Goal: Transaction & Acquisition: Download file/media

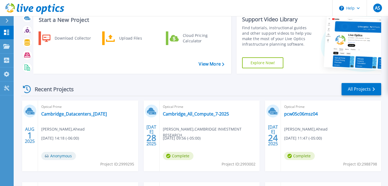
scroll to position [17, 0]
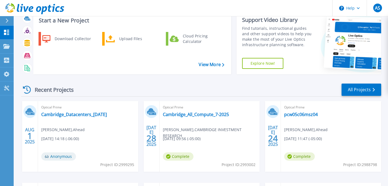
click at [306, 91] on div "Recent Projects All Projects" at bounding box center [201, 90] width 360 height 14
click at [359, 92] on link "All Projects" at bounding box center [362, 90] width 40 height 12
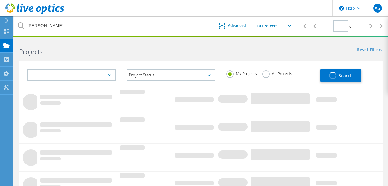
type input "1"
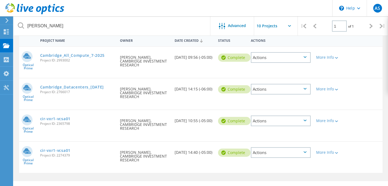
scroll to position [54, 0]
click at [88, 55] on link "Cambridge_All_Compute_7-2025" at bounding box center [72, 56] width 65 height 4
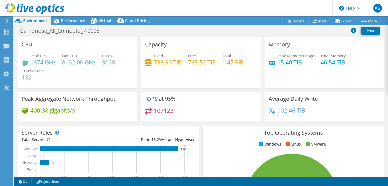
scroll to position [1, 0]
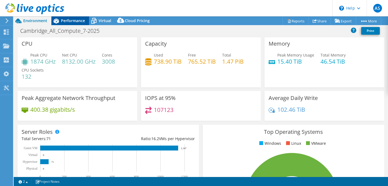
click at [70, 23] on div "Performance" at bounding box center [70, 20] width 38 height 9
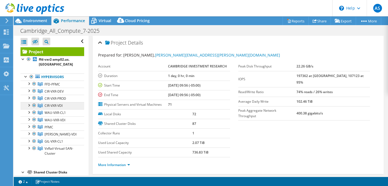
click at [65, 104] on link "CIR-VXR-VDI" at bounding box center [53, 105] width 64 height 7
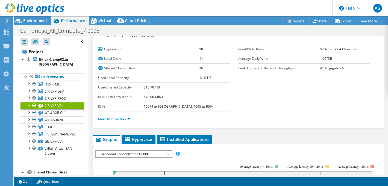
scroll to position [8, 0]
click at [138, 137] on span "Hypervisor" at bounding box center [138, 138] width 28 height 5
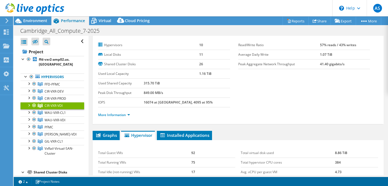
scroll to position [0, 0]
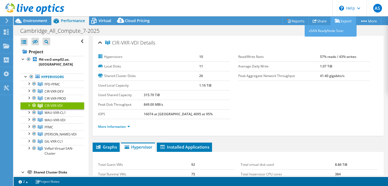
click at [338, 19] on icon at bounding box center [337, 21] width 5 height 4
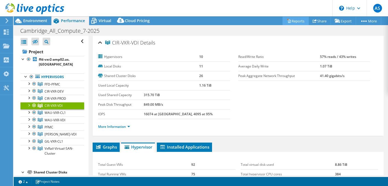
click at [294, 20] on link "Reports" at bounding box center [296, 21] width 26 height 8
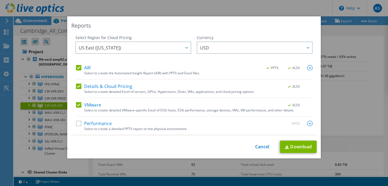
click at [80, 84] on label "Details & Cloud Pricing" at bounding box center [104, 86] width 56 height 5
click at [0, 0] on input "Details & Cloud Pricing" at bounding box center [0, 0] width 0 height 0
click at [79, 66] on label "AIR" at bounding box center [83, 67] width 15 height 5
click at [0, 0] on input "AIR" at bounding box center [0, 0] width 0 height 0
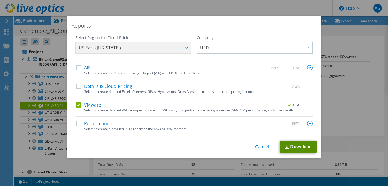
click at [300, 147] on link "Download" at bounding box center [298, 147] width 37 height 12
click at [260, 146] on link "Cancel" at bounding box center [262, 146] width 14 height 5
